Goal: Book appointment/travel/reservation

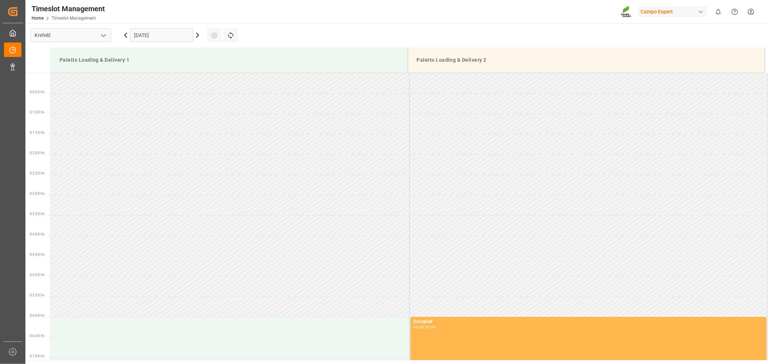
scroll to position [481, 0]
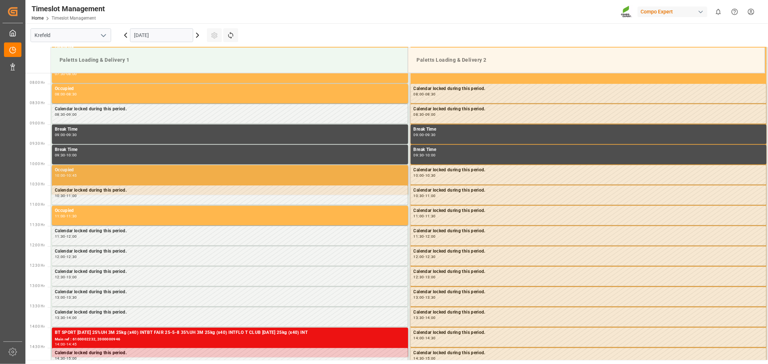
scroll to position [321, 0]
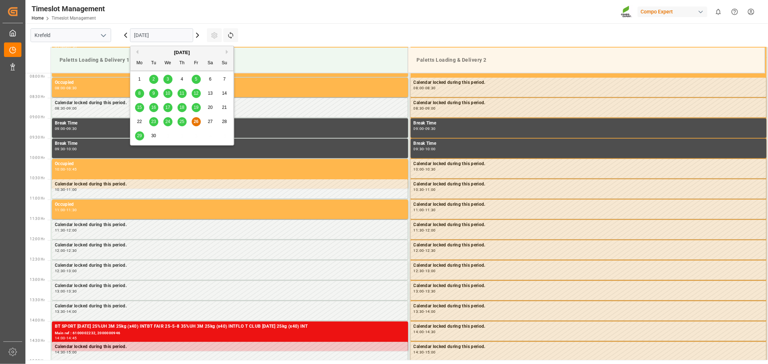
click at [164, 30] on input "[DATE]" at bounding box center [161, 35] width 63 height 14
click at [139, 137] on span "29" at bounding box center [139, 135] width 5 height 5
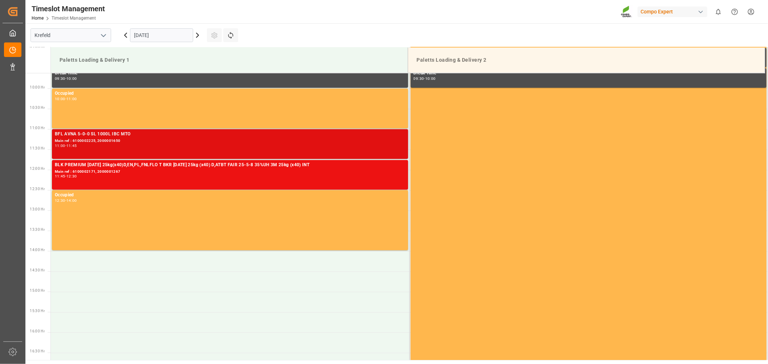
scroll to position [401, 0]
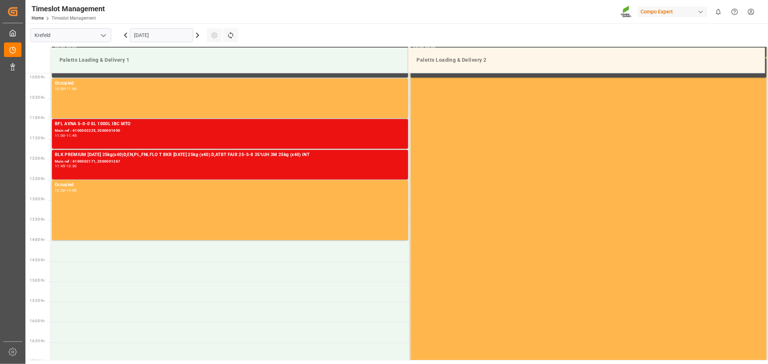
click at [158, 36] on input "[DATE]" at bounding box center [161, 35] width 63 height 14
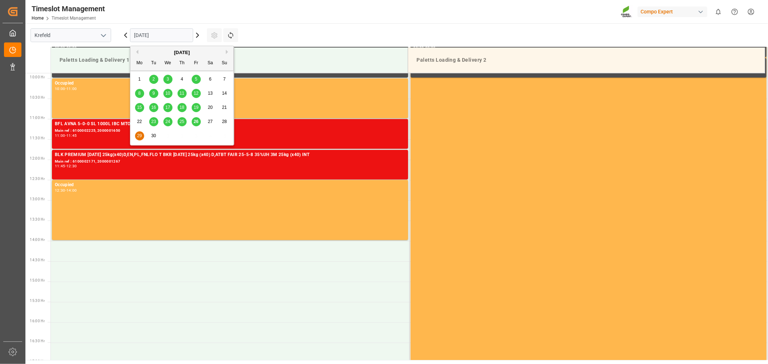
click at [151, 134] on span "30" at bounding box center [153, 135] width 5 height 5
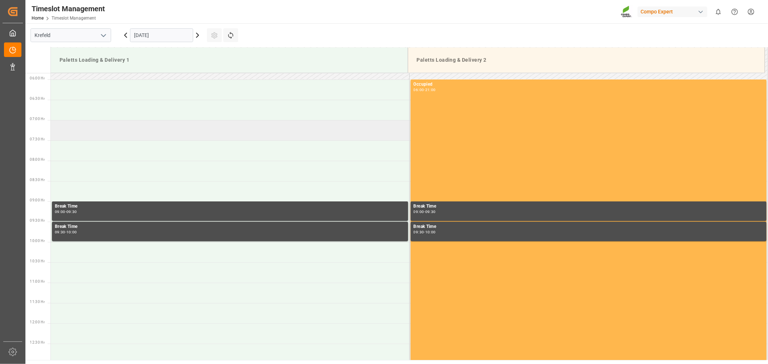
scroll to position [119, 0]
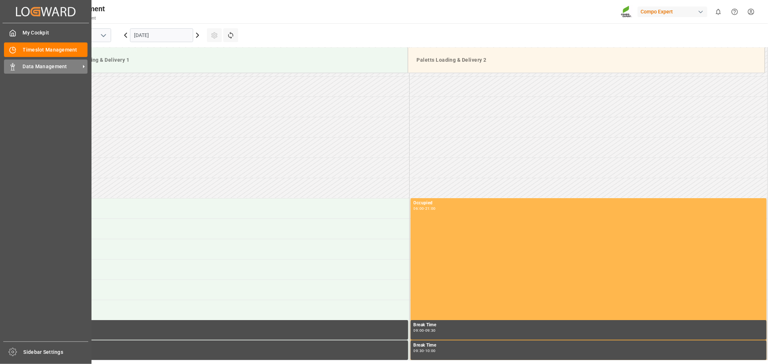
click at [35, 63] on span "Data Management" at bounding box center [51, 67] width 57 height 8
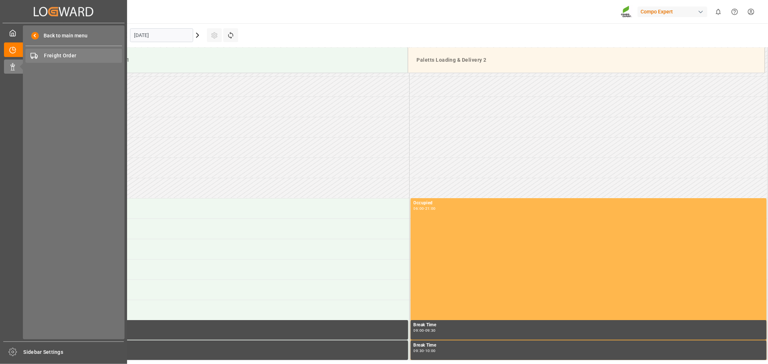
click at [72, 56] on span "Freight Order" at bounding box center [83, 56] width 78 height 8
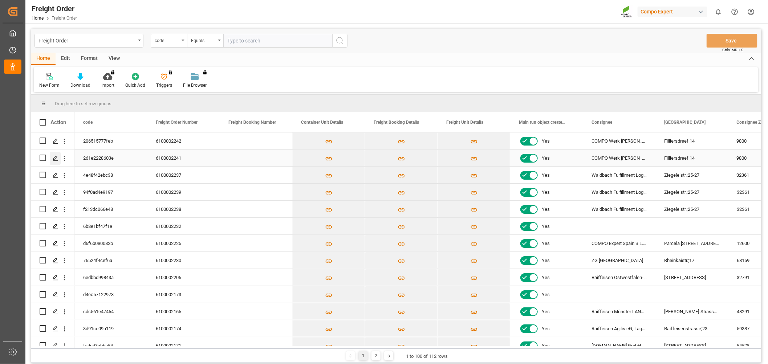
click at [56, 161] on icon "Press SPACE to select this row." at bounding box center [56, 158] width 6 height 6
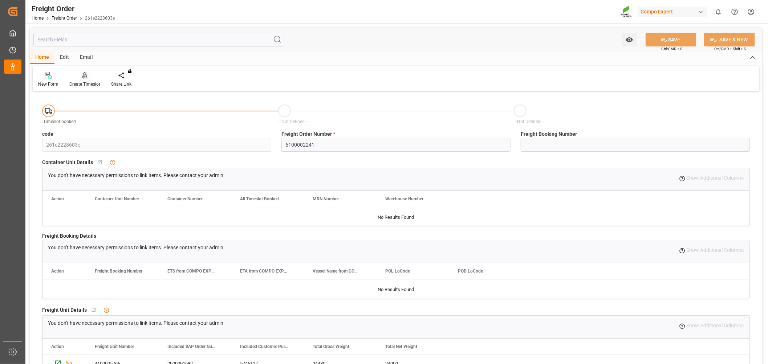
click at [83, 82] on div "Create Timeslot" at bounding box center [84, 84] width 31 height 7
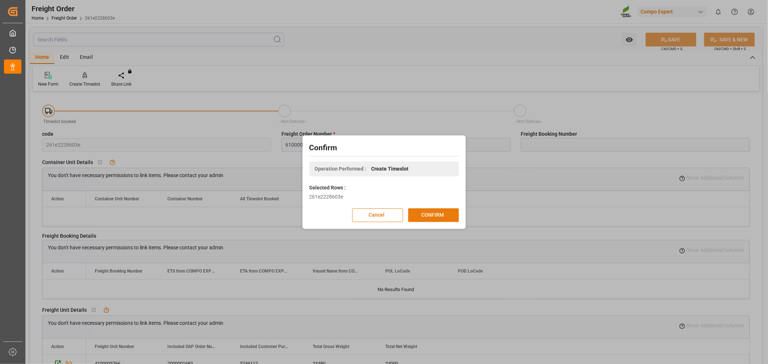
click at [423, 213] on button "CONFIRM" at bounding box center [433, 215] width 51 height 14
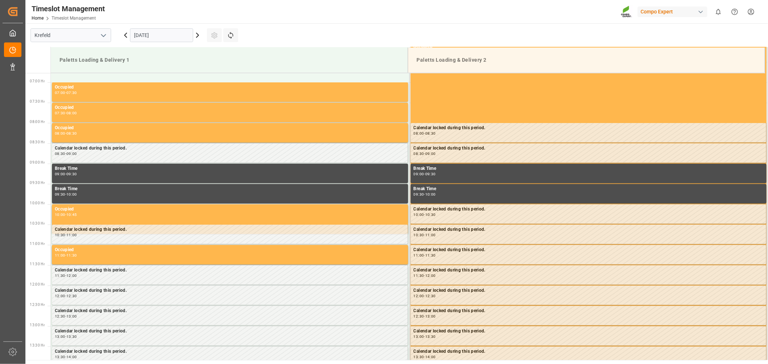
scroll to position [321, 0]
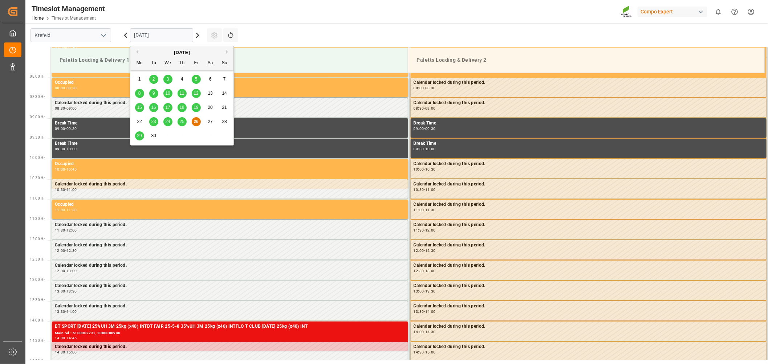
click at [159, 37] on input "[DATE]" at bounding box center [161, 35] width 63 height 14
click at [137, 135] on span "29" at bounding box center [139, 135] width 5 height 5
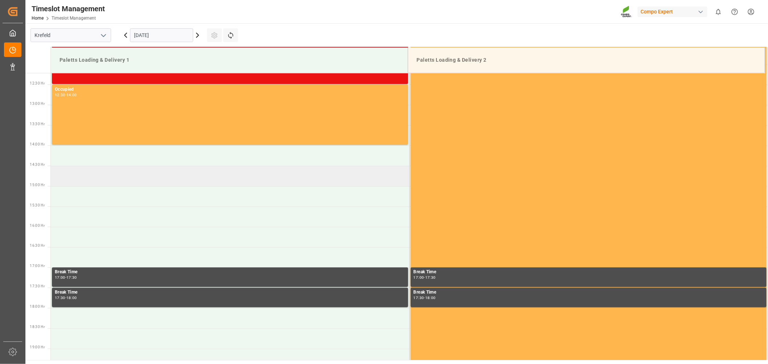
scroll to position [522, 0]
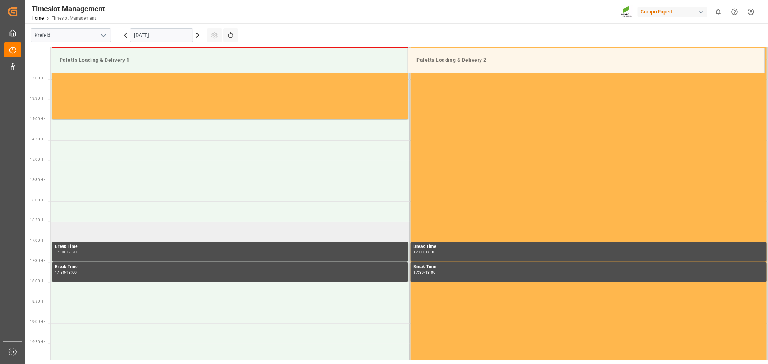
click at [64, 228] on td at bounding box center [230, 232] width 358 height 20
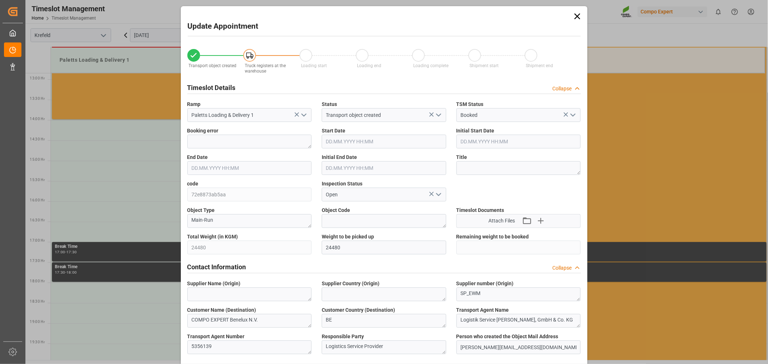
type input "29.09.2025 16:30"
type input "29.09.2025 17:00"
type input "26.09.2025 08:39"
type input "26.09.2025 06:49"
click at [370, 140] on input "29.09.2025 16:30" at bounding box center [384, 142] width 124 height 14
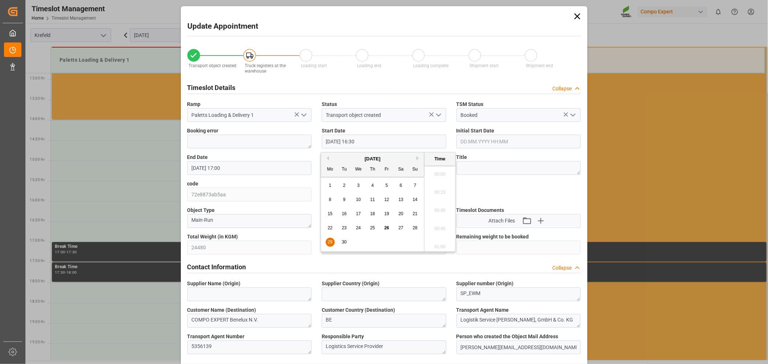
scroll to position [1164, 0]
type input "29.09.2025 16:15"
click at [438, 190] on li "16:15" at bounding box center [439, 190] width 31 height 18
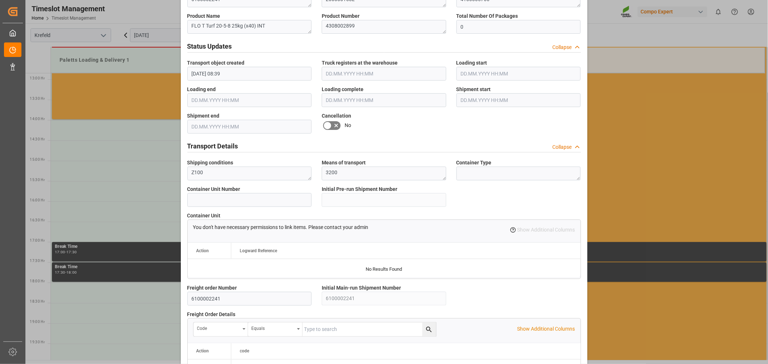
scroll to position [592, 0]
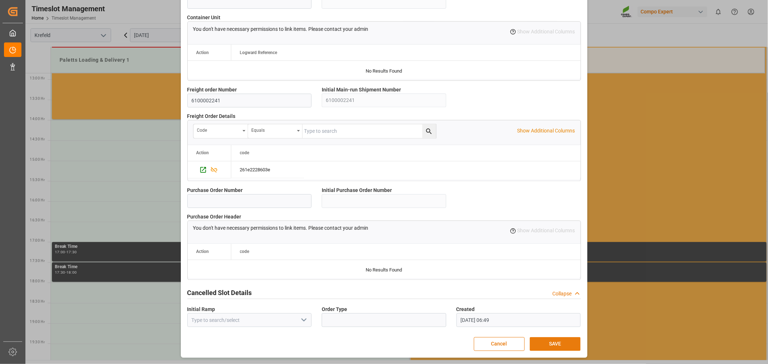
click at [559, 344] on button "SAVE" at bounding box center [555, 344] width 51 height 14
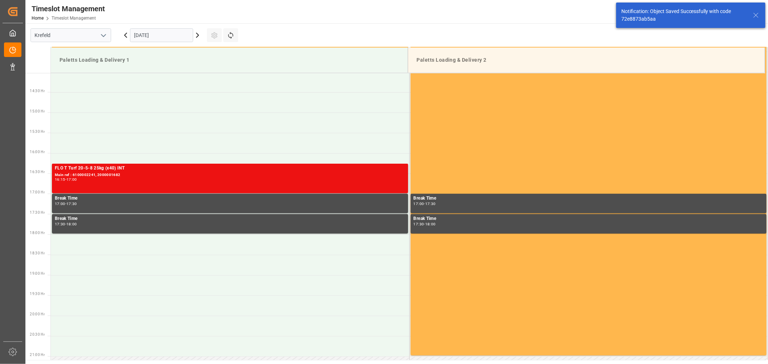
scroll to position [605, 0]
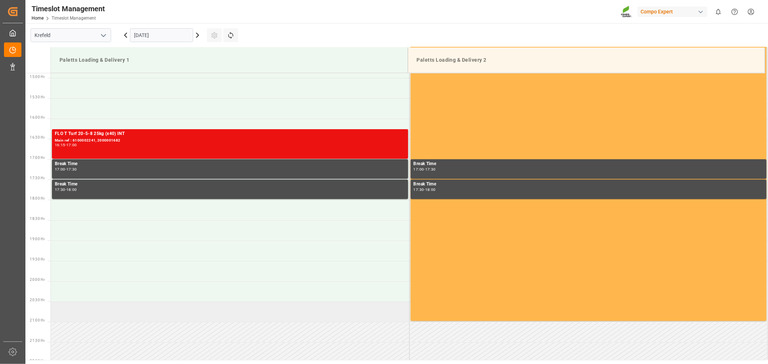
click at [94, 304] on td at bounding box center [230, 312] width 358 height 20
click at [181, 37] on input "[DATE]" at bounding box center [161, 35] width 63 height 14
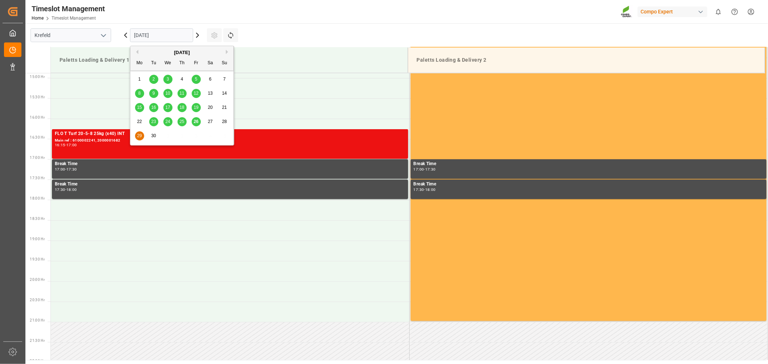
click at [226, 51] on button "Next Month" at bounding box center [228, 52] width 4 height 4
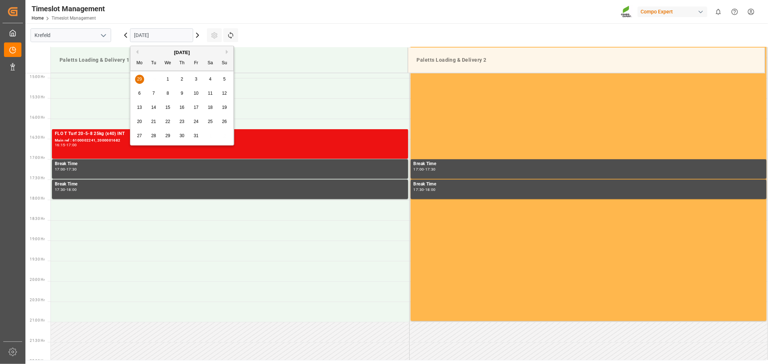
click at [166, 83] on div "1" at bounding box center [167, 79] width 9 height 9
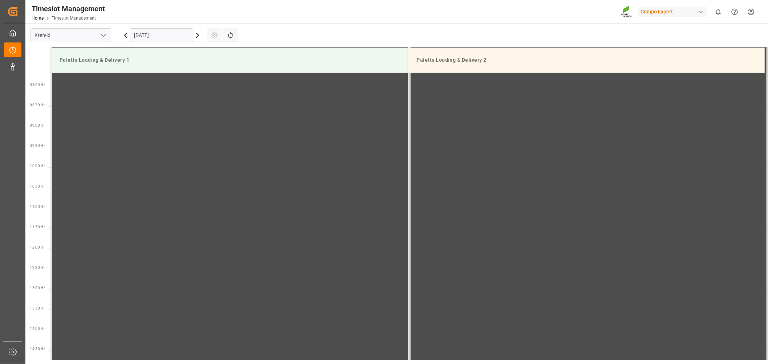
scroll to position [321, 0]
click at [156, 248] on div "Inventur 06:00 - 21:00" at bounding box center [230, 301] width 350 height 606
click at [198, 33] on icon at bounding box center [197, 35] width 9 height 9
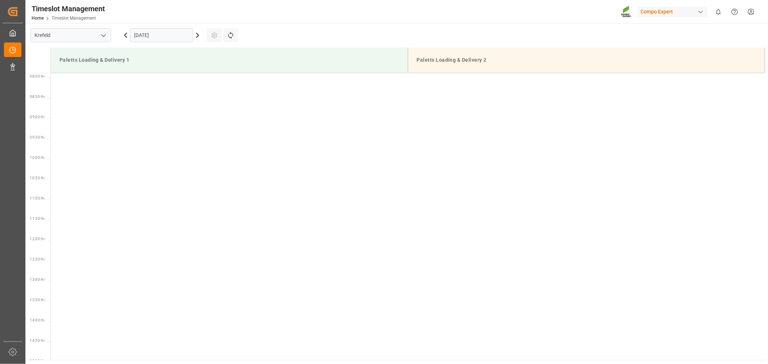
click at [125, 37] on icon at bounding box center [125, 35] width 9 height 9
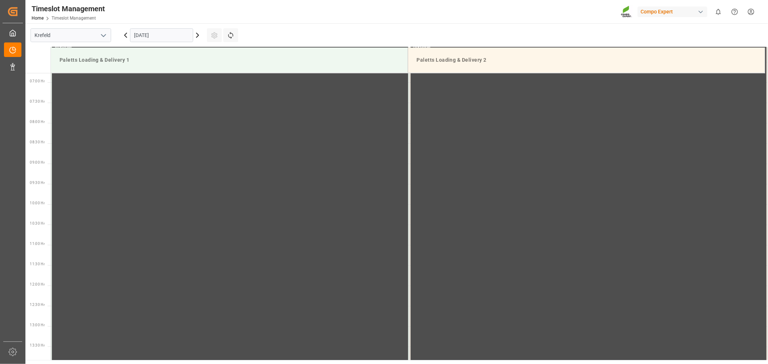
scroll to position [312, 0]
click at [125, 35] on icon at bounding box center [125, 35] width 2 height 4
click at [126, 32] on icon at bounding box center [125, 35] width 9 height 9
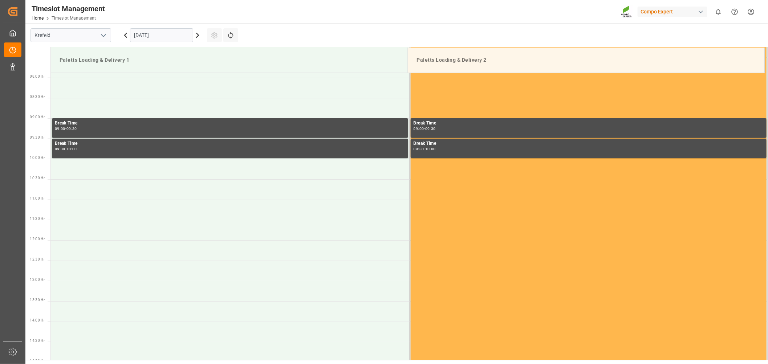
click at [154, 38] on input "30.09.2025" at bounding box center [161, 35] width 63 height 14
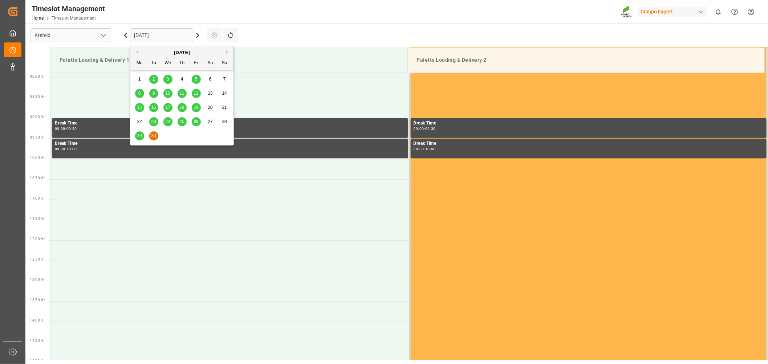
click at [136, 133] on div "29" at bounding box center [139, 136] width 9 height 9
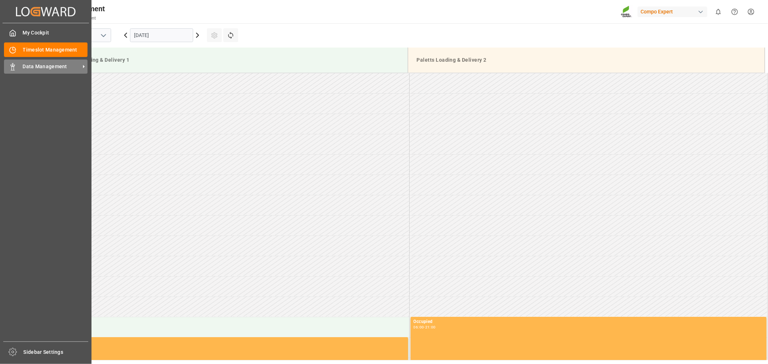
click at [9, 67] on icon at bounding box center [12, 66] width 7 height 7
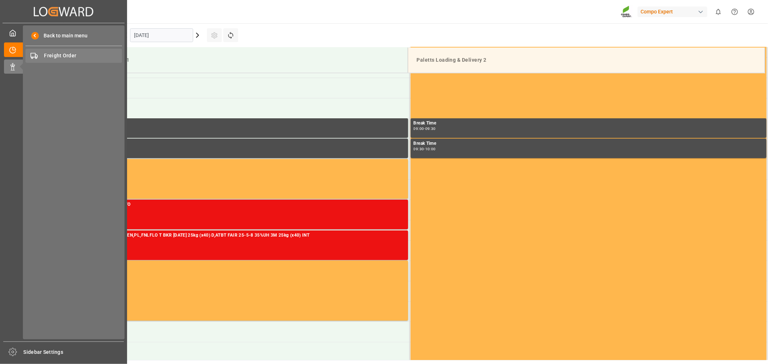
click at [96, 55] on span "Freight Order" at bounding box center [83, 56] width 78 height 8
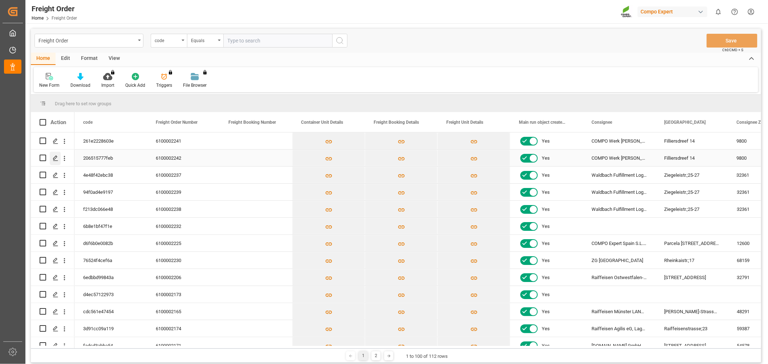
click at [56, 158] on polygon "Press SPACE to select this row." at bounding box center [55, 158] width 4 height 4
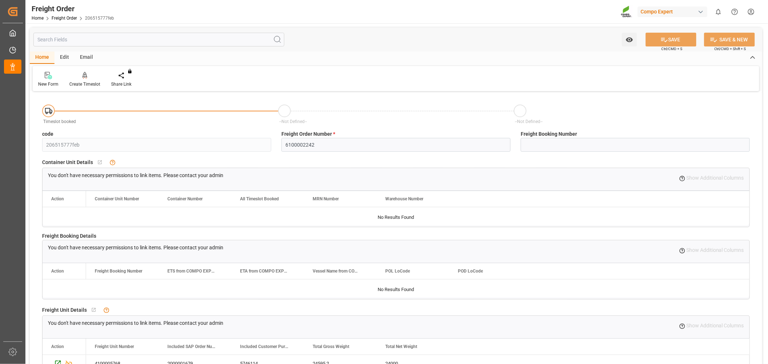
click at [86, 88] on div "New Form Create Timeslot Share Link You don't have permission for this feature.…" at bounding box center [396, 78] width 726 height 25
click at [85, 84] on div "Create Timeslot" at bounding box center [84, 84] width 31 height 7
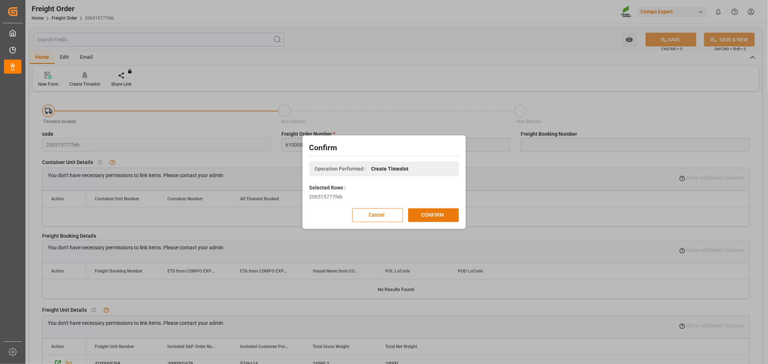
click at [424, 215] on button "CONFIRM" at bounding box center [433, 215] width 51 height 14
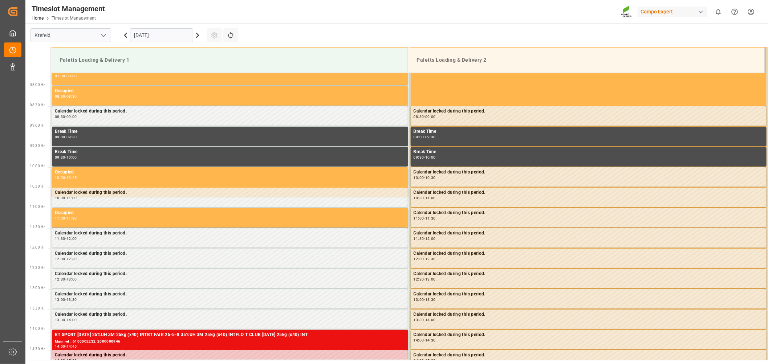
scroll to position [321, 0]
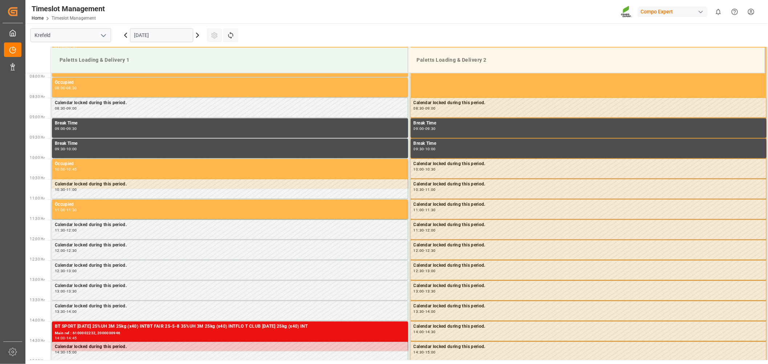
click at [150, 36] on input "[DATE]" at bounding box center [161, 35] width 63 height 14
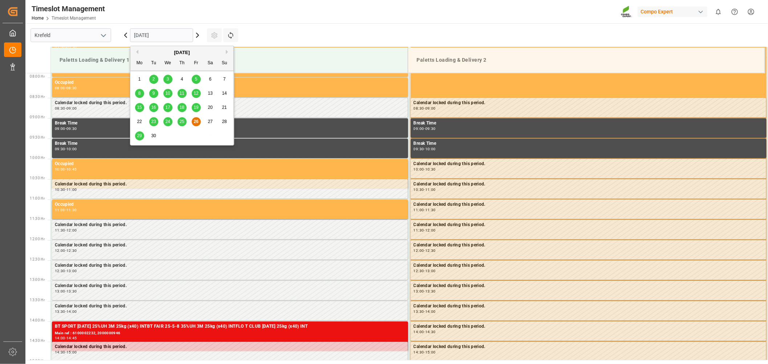
click at [139, 140] on div "29 30 1 2 3 4 5" at bounding box center [181, 136] width 99 height 14
click at [140, 138] on span "29" at bounding box center [139, 135] width 5 height 5
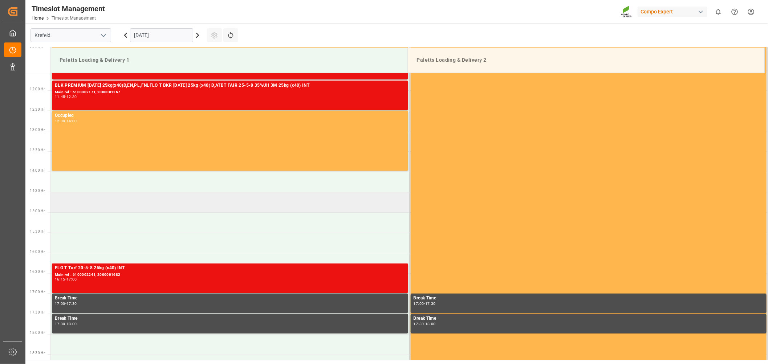
scroll to position [482, 0]
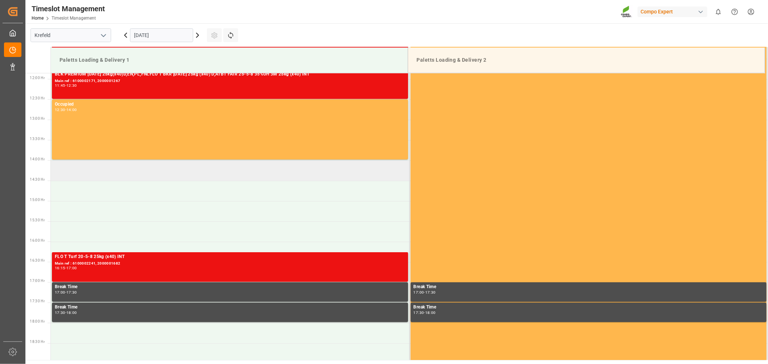
click at [76, 172] on td at bounding box center [230, 170] width 358 height 20
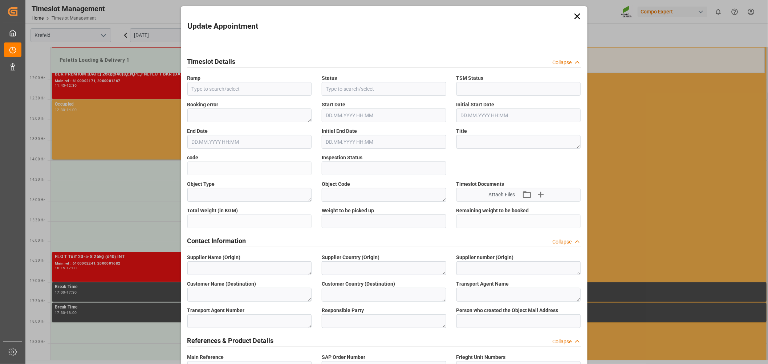
type input "Paletts Loading & Delivery 1"
type input "Transport object created"
type input "Booked"
type input "cf3c3c80a151"
type input "Open"
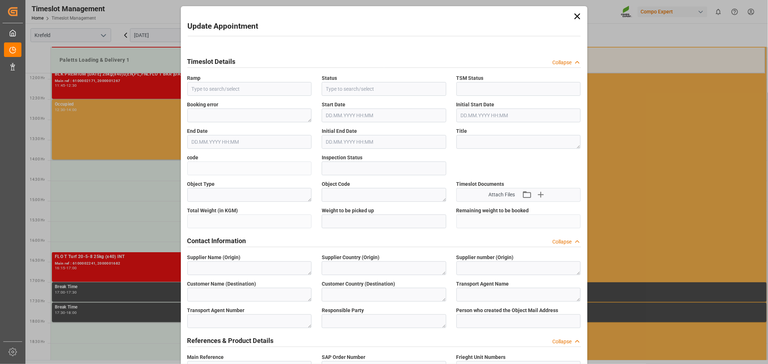
type textarea "Main-Run"
type textarea "SP_EWM"
type textarea "COMPO EXPERT Benelux N.V."
type textarea "BE"
type textarea "Logistik Service Lengerich, GmbH & Co. KG"
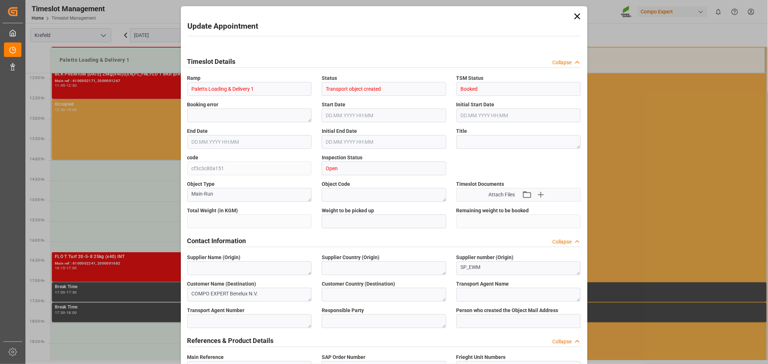
type textarea "5356139"
type textarea "Logistics Service Provider"
type input "Thorsten.Meier@compo-expert.com"
type textarea "6100002242"
type textarea "2000001679"
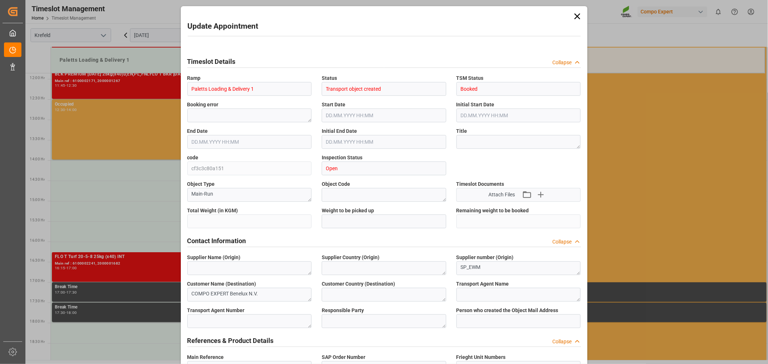
type textarea "4100005768"
type textarea "FLO T CLUB [DATE] 25kg (x40) INT"
type textarea "4411402899"
type textarea "Z100"
type textarea "3200"
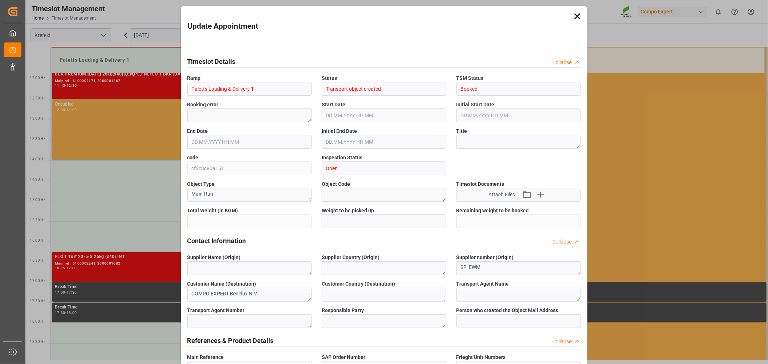
type input "6100002242"
type input "24595.2"
type input "0"
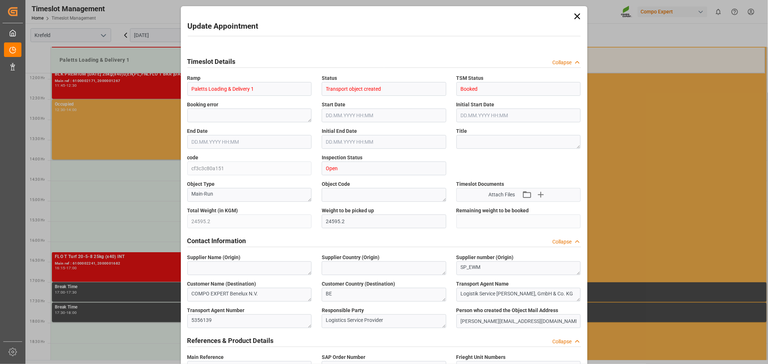
type input "29.09.2025 14:00"
type input "29.09.2025 14:30"
type input "26.09.2025 08:44"
type input "26.09.2025 07:04"
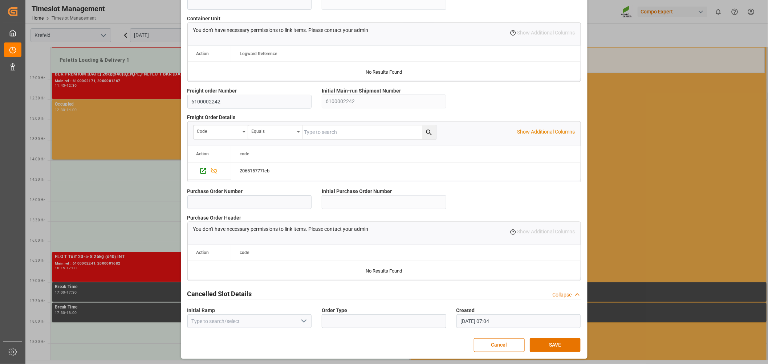
scroll to position [592, 0]
click at [536, 340] on button "SAVE" at bounding box center [555, 344] width 51 height 14
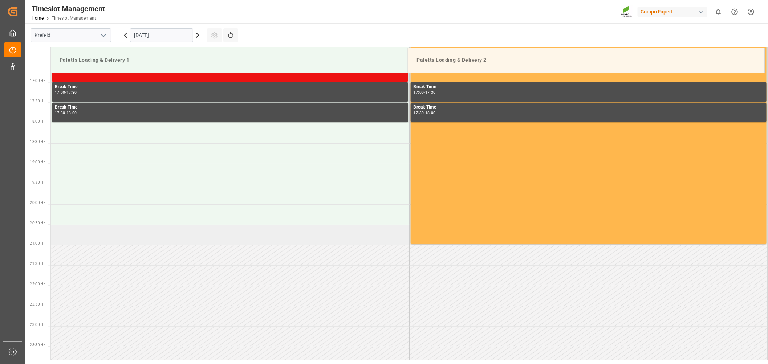
scroll to position [688, 0]
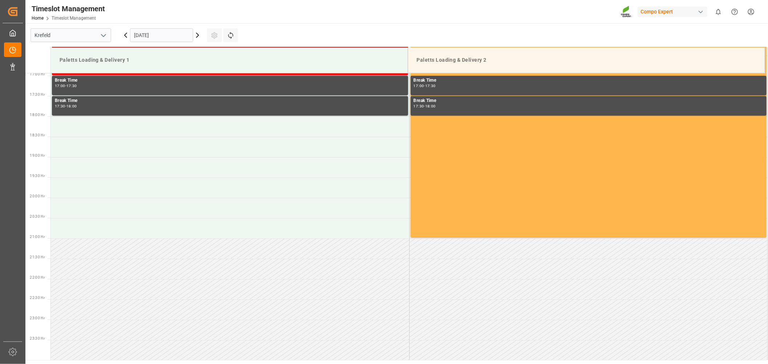
click at [197, 36] on icon at bounding box center [197, 35] width 2 height 4
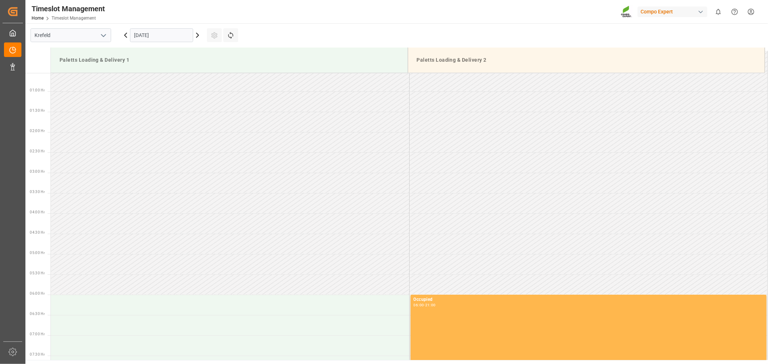
scroll to position [3, 0]
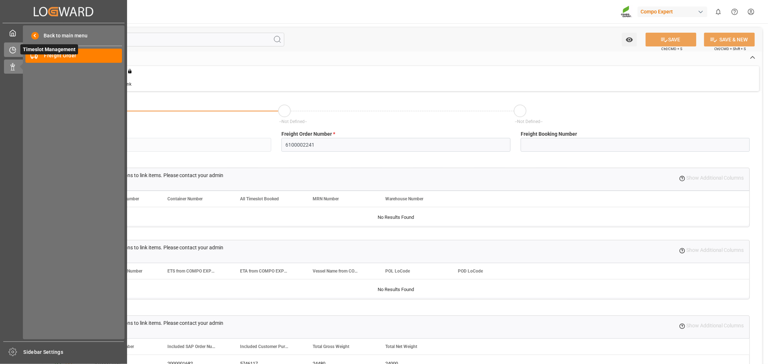
click at [11, 51] on icon at bounding box center [12, 49] width 7 height 7
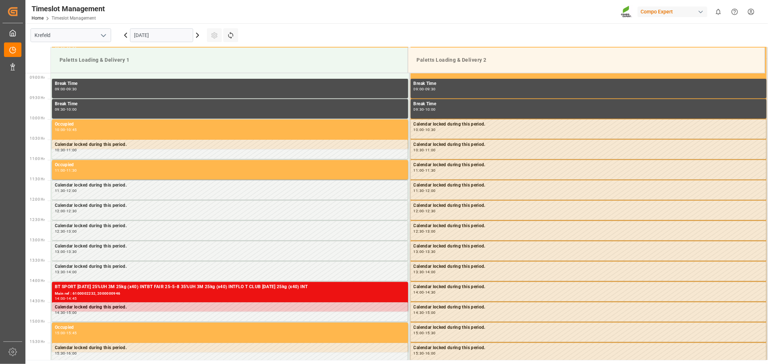
scroll to position [361, 0]
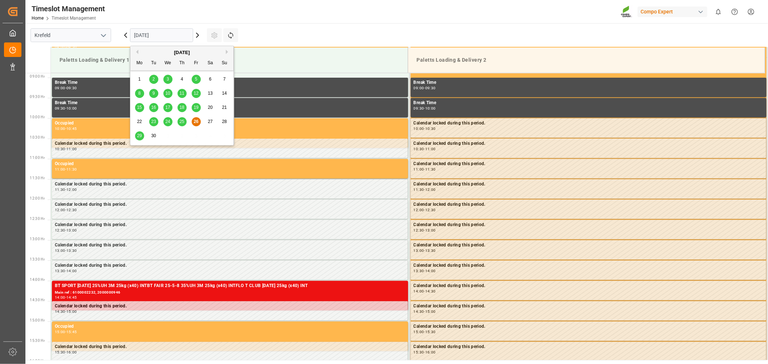
click at [181, 35] on input "[DATE]" at bounding box center [161, 35] width 63 height 14
click at [137, 136] on span "29" at bounding box center [139, 135] width 5 height 5
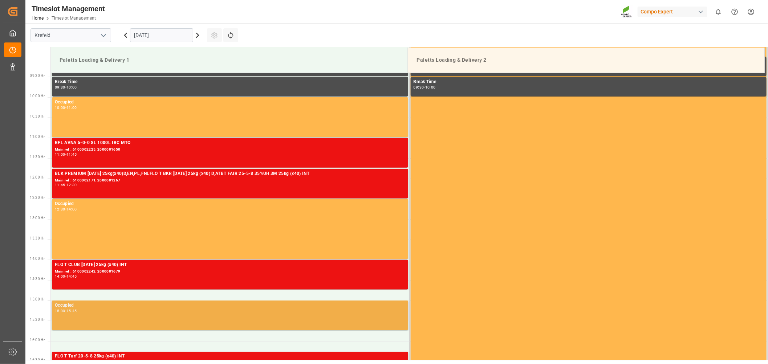
scroll to position [401, 0]
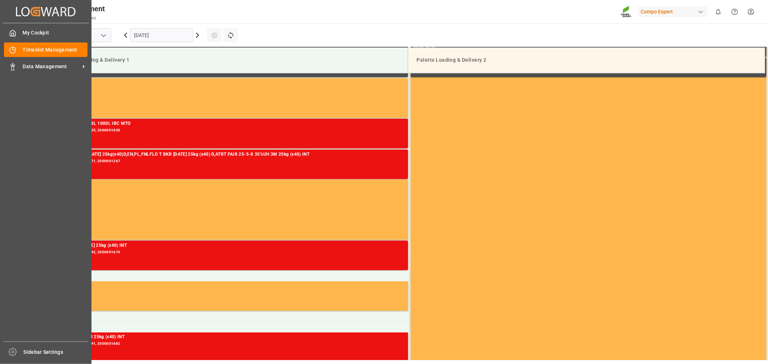
click at [32, 140] on div "My Cockpit My Cockpit Timeslot Management Timeslot Management Data Management D…" at bounding box center [46, 182] width 86 height 318
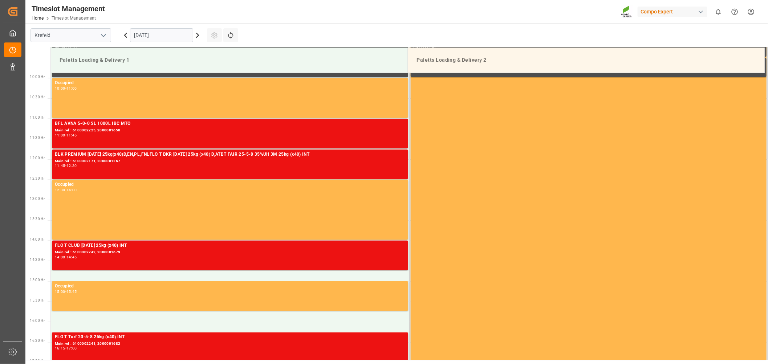
click at [297, 16] on div "Timeslot Management Home Timeslot Management Compo Expert 0 Notifications Only …" at bounding box center [393, 11] width 747 height 23
